Goal: Check status: Check status

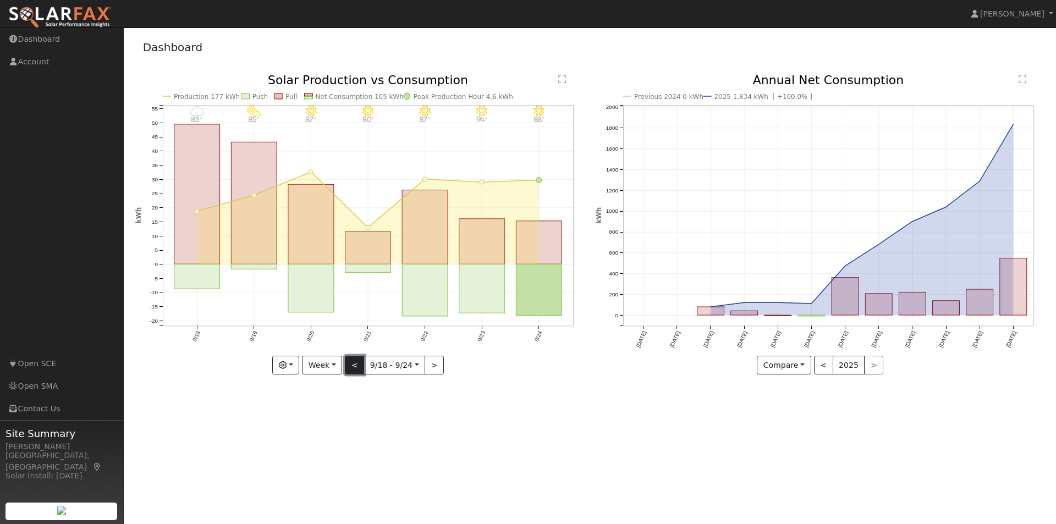
click at [359, 367] on button "<" at bounding box center [354, 365] width 19 height 19
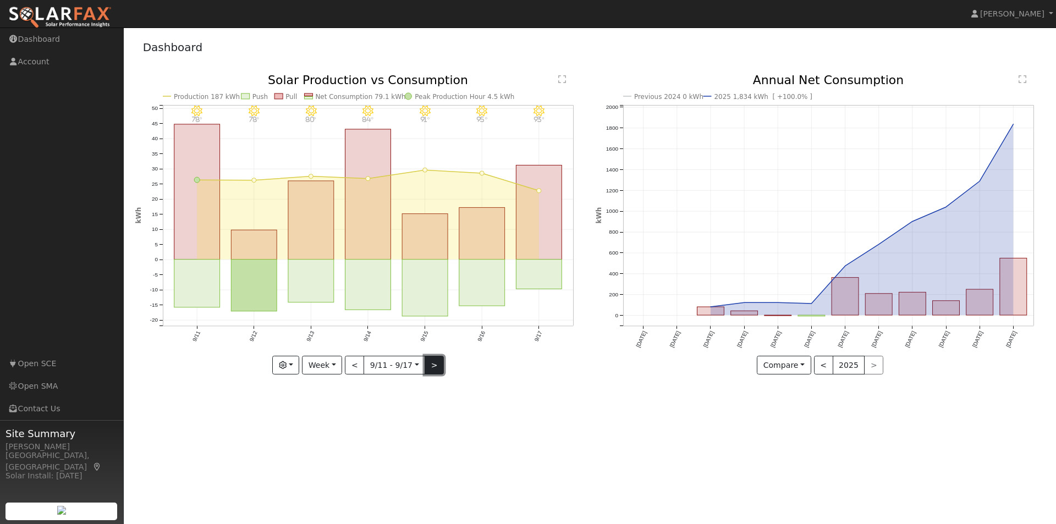
click at [433, 367] on button ">" at bounding box center [434, 365] width 19 height 19
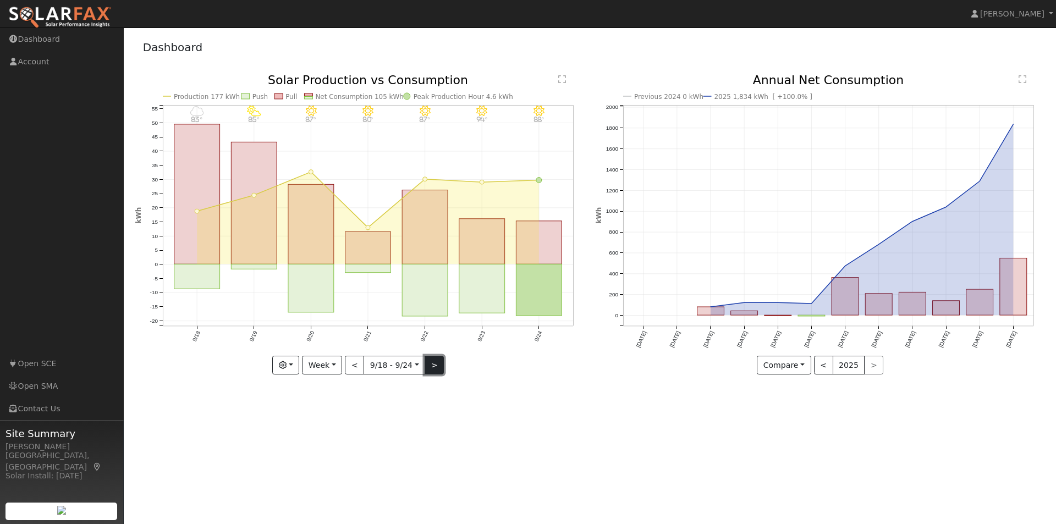
click at [433, 367] on button ">" at bounding box center [434, 365] width 19 height 19
type input "[DATE]"
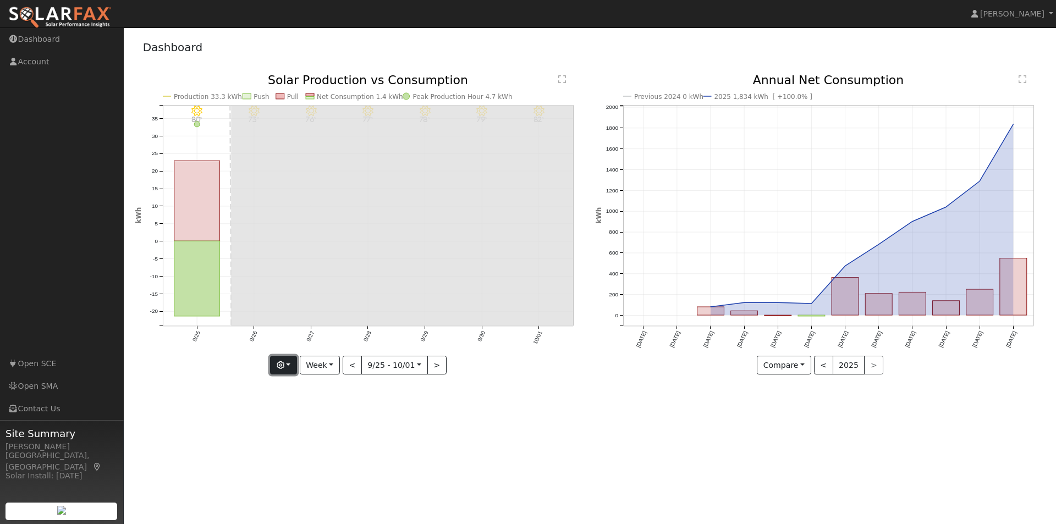
click at [294, 360] on button "button" at bounding box center [283, 365] width 27 height 19
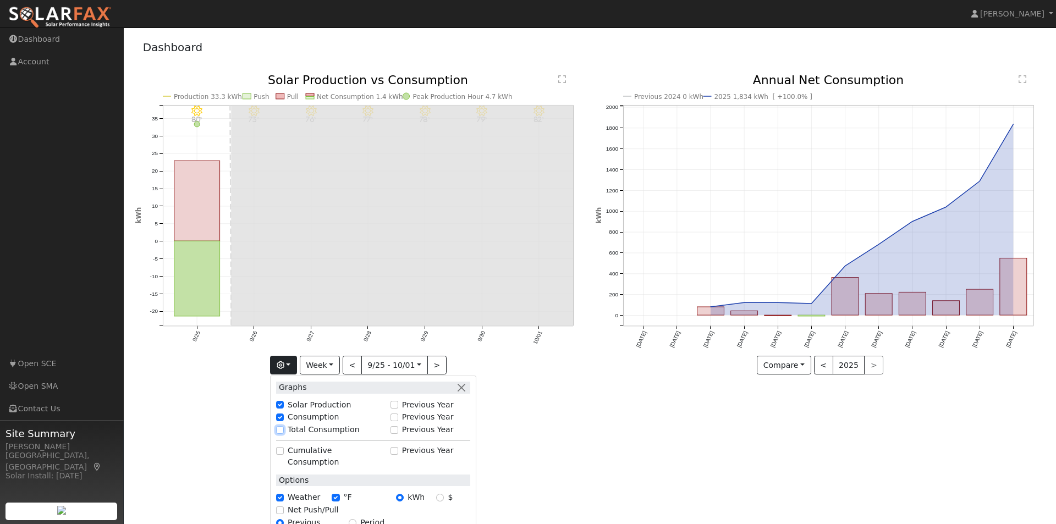
click at [284, 431] on input "Total Consumption" at bounding box center [280, 430] width 8 height 8
checkbox input "true"
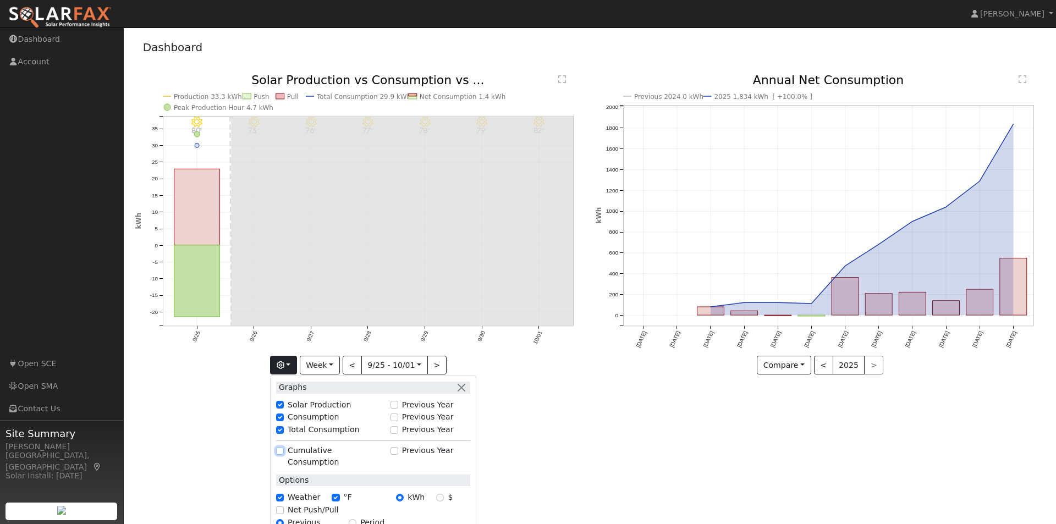
click at [284, 451] on input "Cumulative Consumption" at bounding box center [280, 451] width 8 height 8
checkbox input "true"
checkbox input "false"
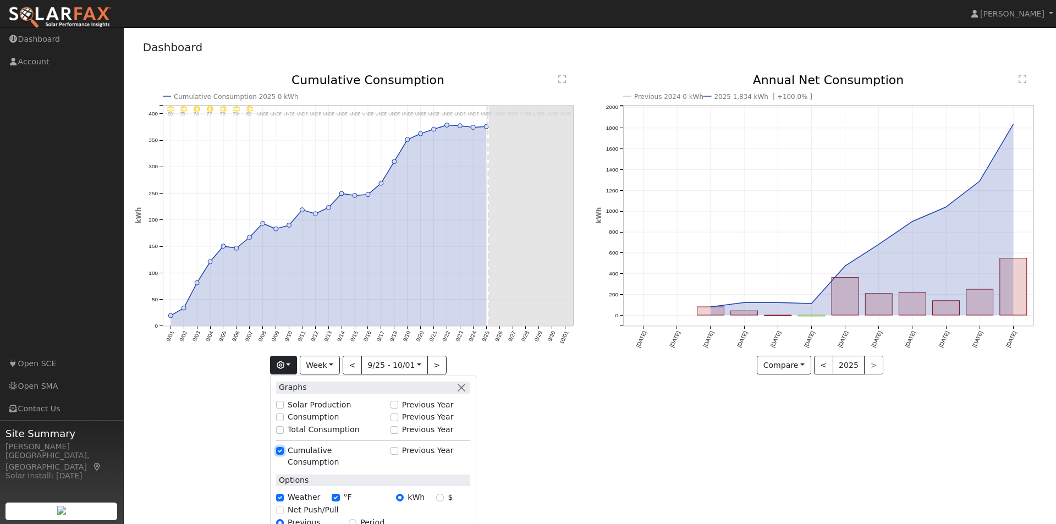
click at [284, 450] on input "Cumulative Consumption" at bounding box center [280, 451] width 8 height 8
checkbox input "false"
checkbox input "true"
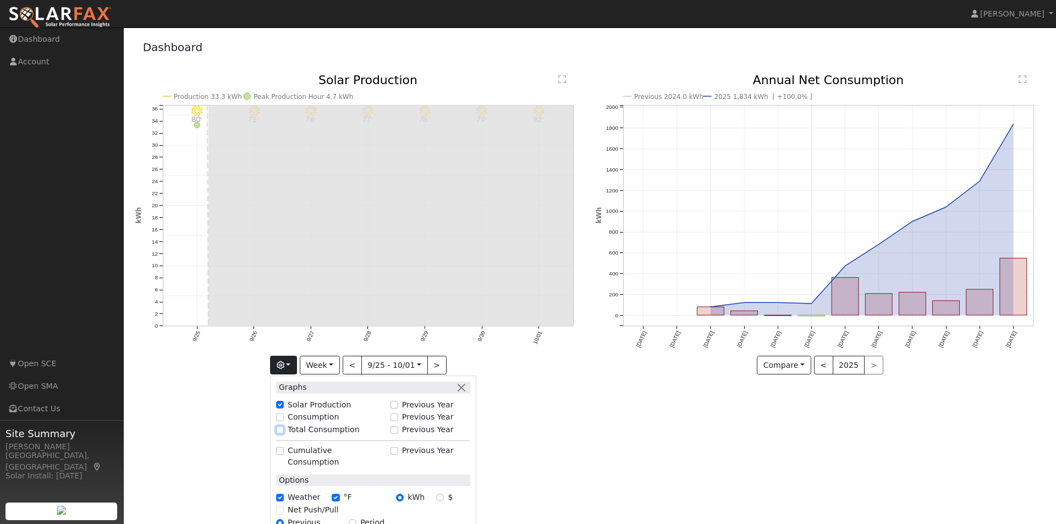
click at [284, 427] on input "Total Consumption" at bounding box center [280, 430] width 8 height 8
checkbox input "true"
click at [284, 415] on input "Consumption" at bounding box center [280, 418] width 8 height 8
checkbox input "true"
